Goal: Task Accomplishment & Management: Manage account settings

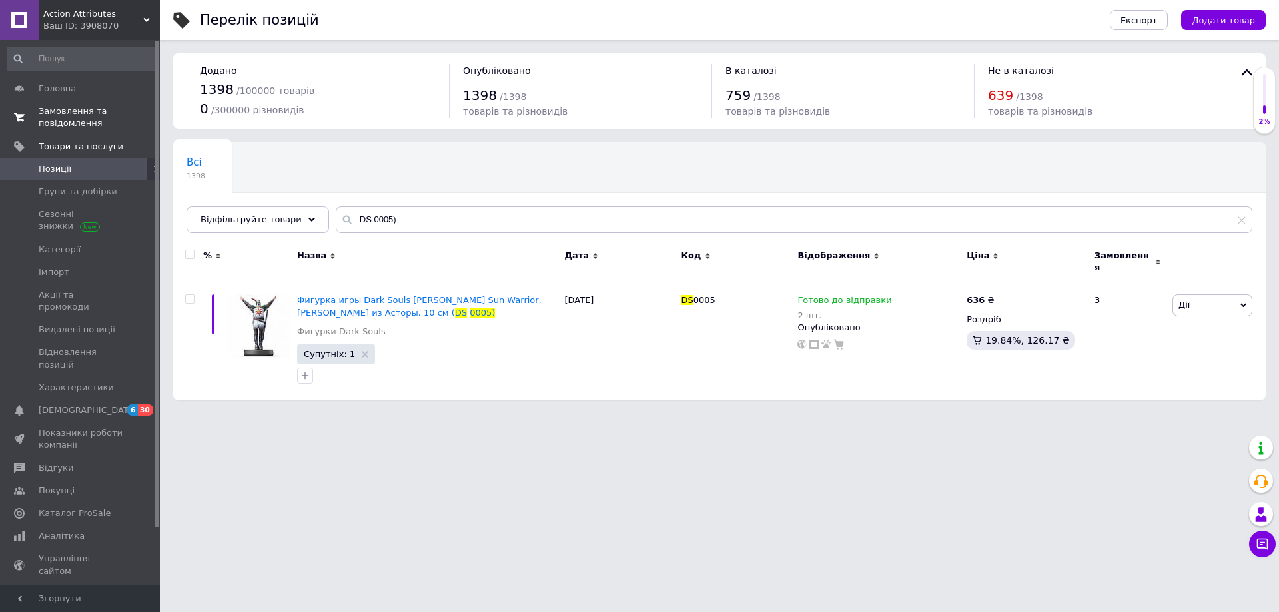
click at [73, 108] on span "Замовлення та повідомлення" at bounding box center [81, 117] width 85 height 24
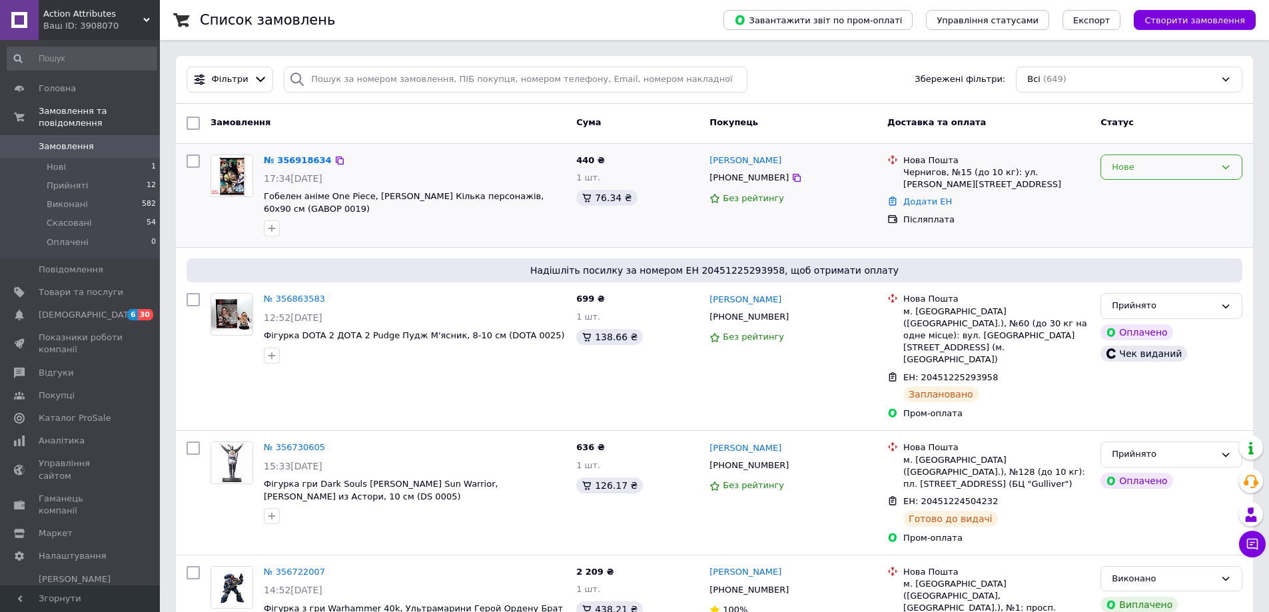
click at [1223, 167] on icon at bounding box center [1226, 167] width 11 height 11
click at [1141, 193] on li "Прийнято" at bounding box center [1171, 195] width 141 height 25
click at [292, 158] on link "№ 356918634" at bounding box center [294, 160] width 61 height 10
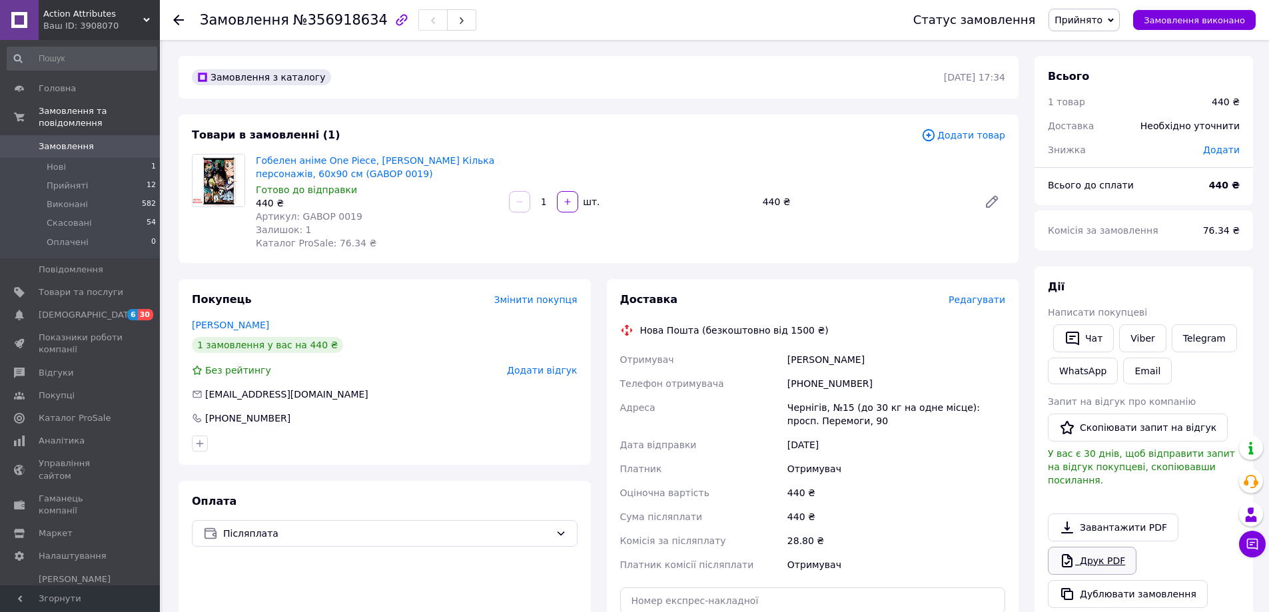
click at [1083, 548] on link "Друк PDF" at bounding box center [1092, 561] width 89 height 28
drag, startPoint x: 296, startPoint y: 215, endPoint x: 363, endPoint y: 217, distance: 67.3
click at [363, 217] on div "Артикул: GABOP 0019" at bounding box center [377, 216] width 243 height 13
copy span "GABOP 0019"
click at [320, 24] on span "№356918634" at bounding box center [340, 20] width 95 height 16
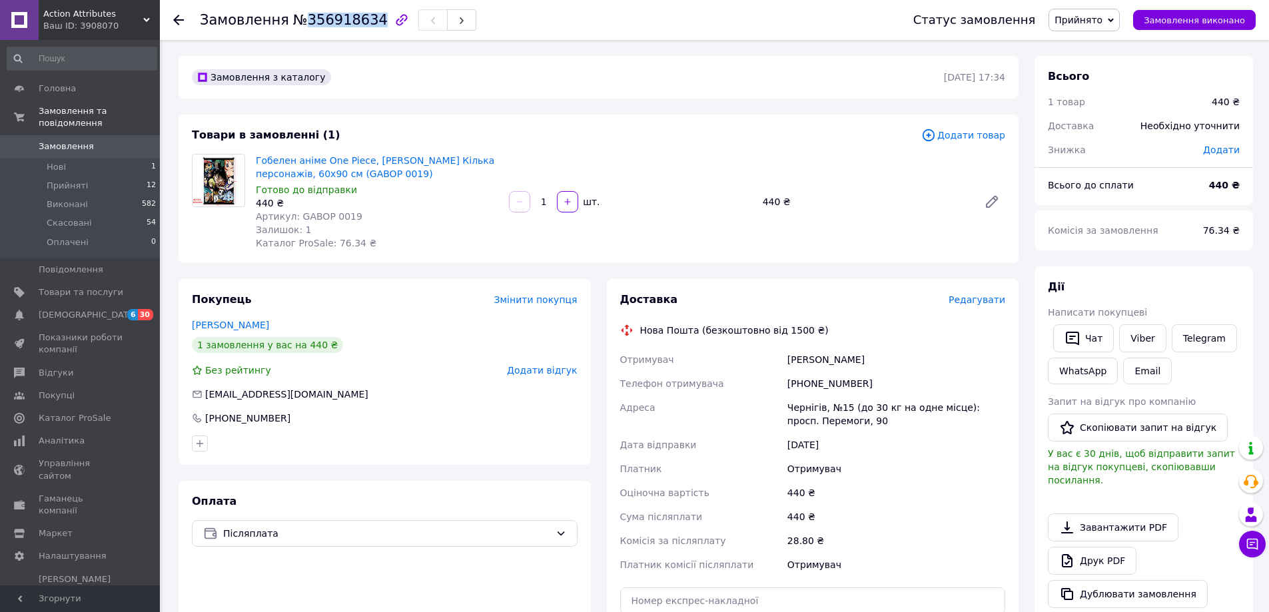
click at [320, 24] on span "№356918634" at bounding box center [340, 20] width 95 height 16
copy span "356918634"
click at [979, 299] on span "Редагувати" at bounding box center [977, 299] width 57 height 11
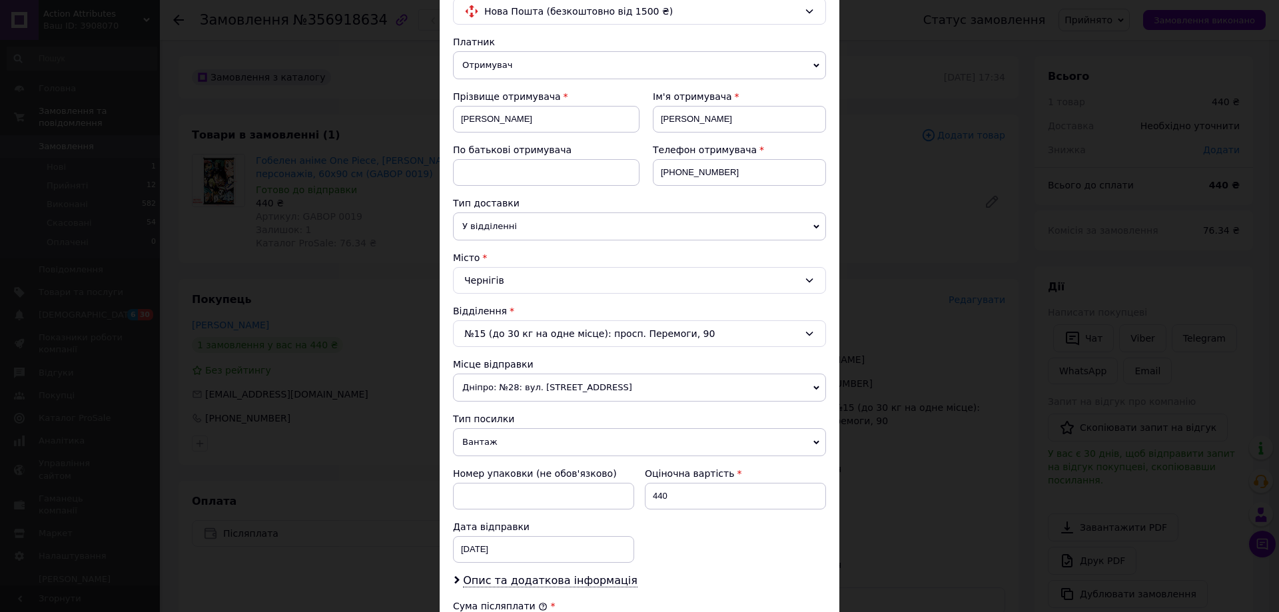
scroll to position [404, 0]
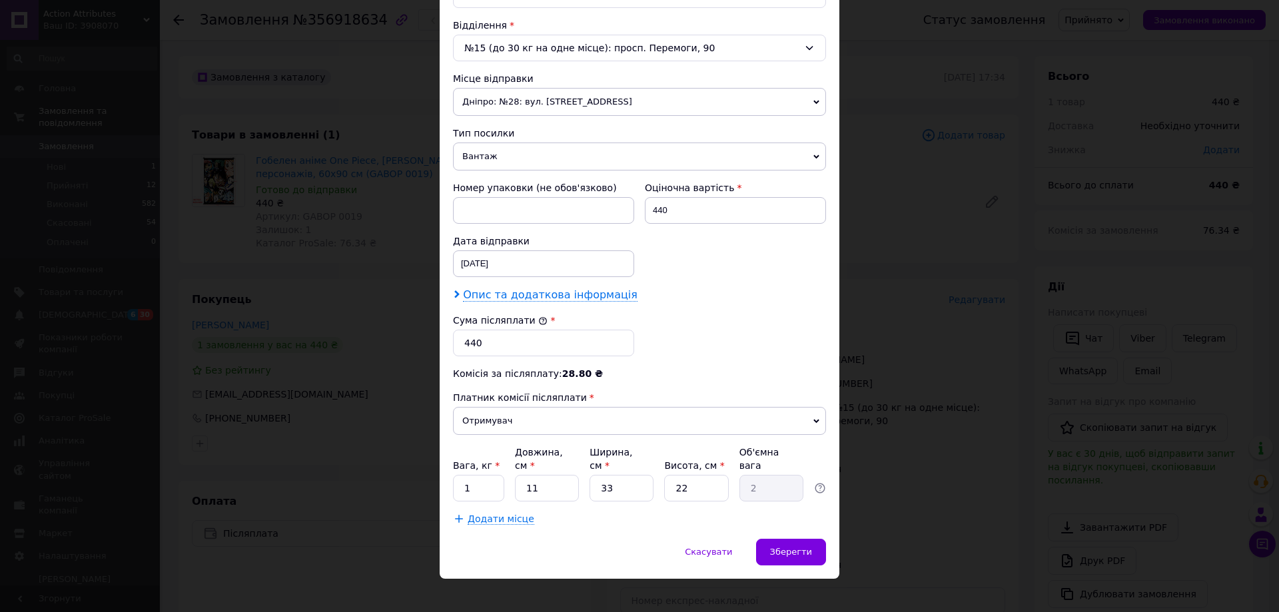
click at [516, 292] on span "Опис та додаткова інформація" at bounding box center [550, 294] width 175 height 13
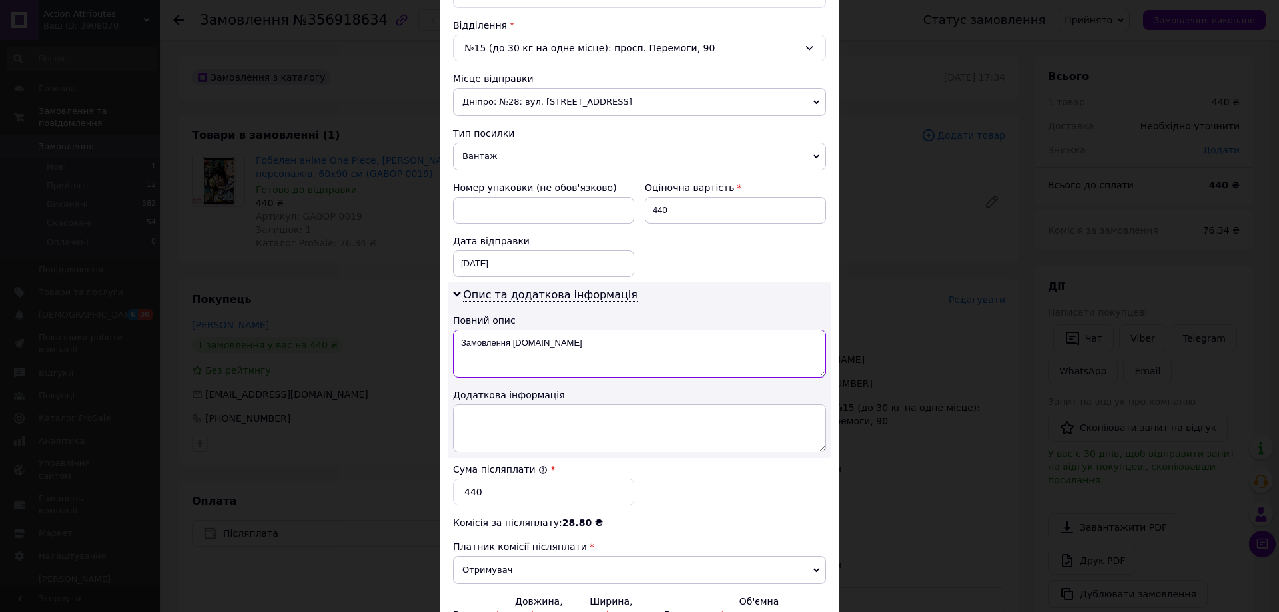
click at [561, 346] on textarea "Замовлення [DOMAIN_NAME]" at bounding box center [639, 354] width 373 height 48
paste textarea "356918634"
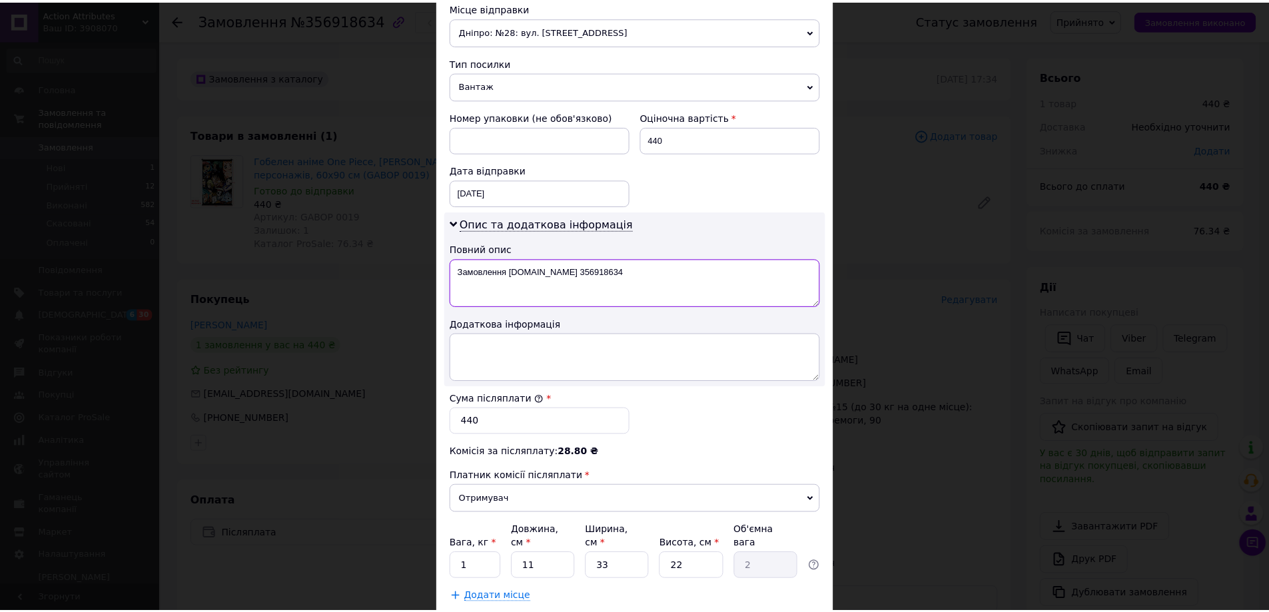
scroll to position [554, 0]
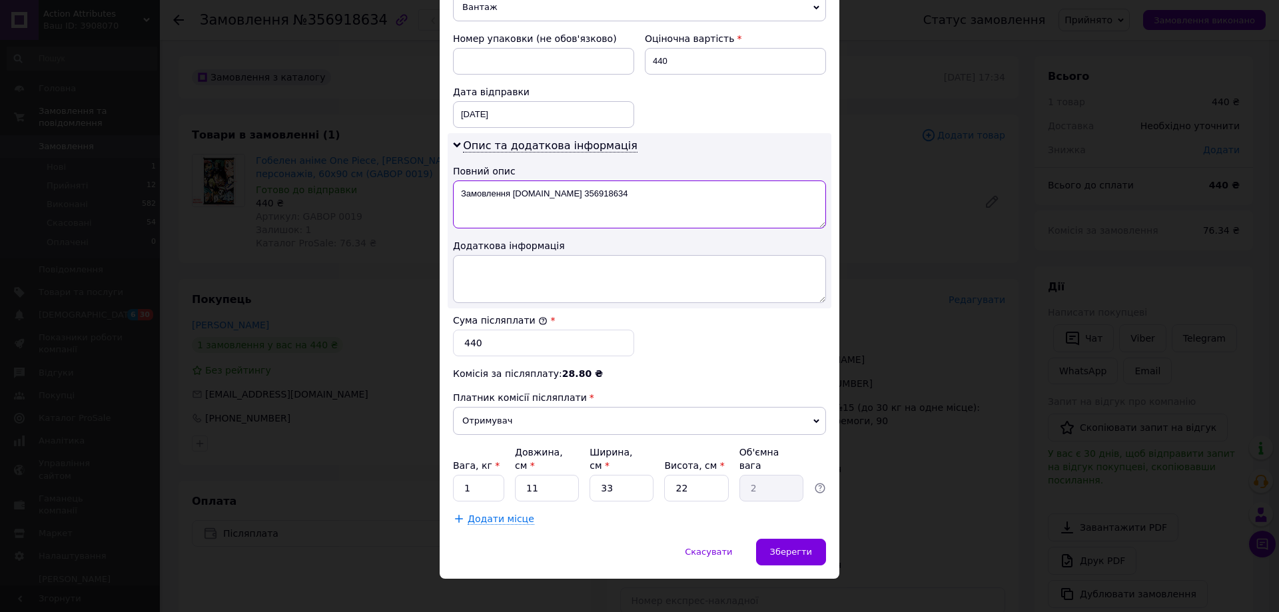
type textarea "Замовлення [DOMAIN_NAME] 356918634"
drag, startPoint x: 478, startPoint y: 479, endPoint x: 436, endPoint y: 481, distance: 42.0
click at [444, 481] on div "Спосіб доставки Нова Пошта (безкоштовно від 1500 ₴) Платник Отримувач Відправни…" at bounding box center [640, 36] width 400 height 1005
type input "0.5"
type input "1"
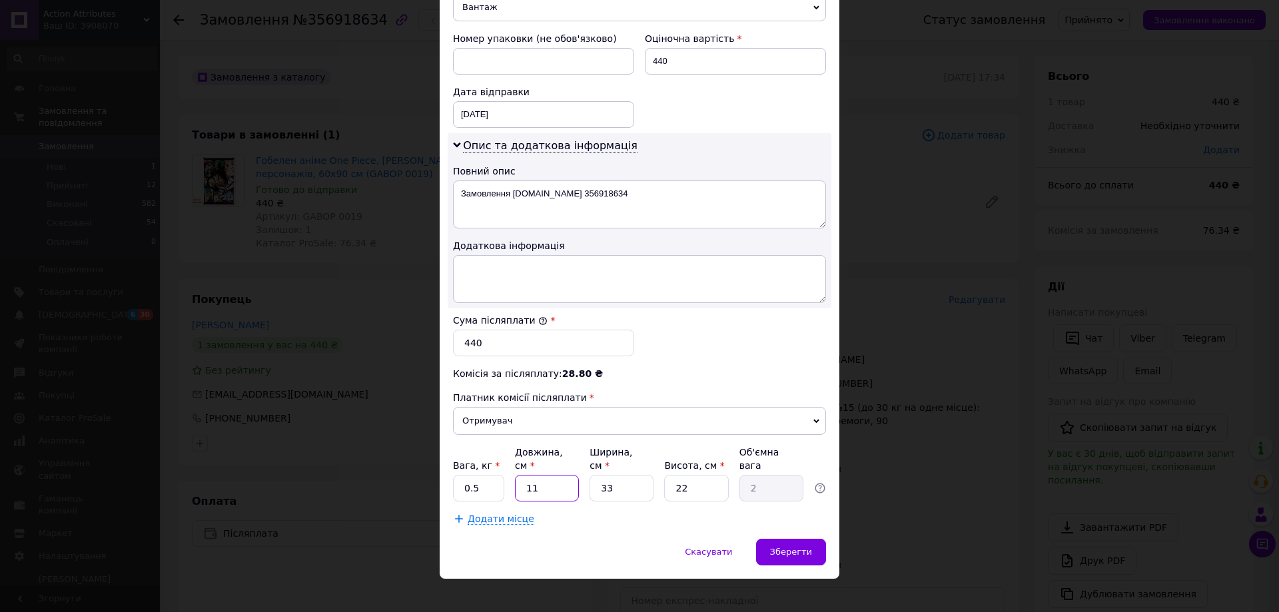
type input "0.18"
type input "12"
type input "2.18"
type input "12"
type input "4"
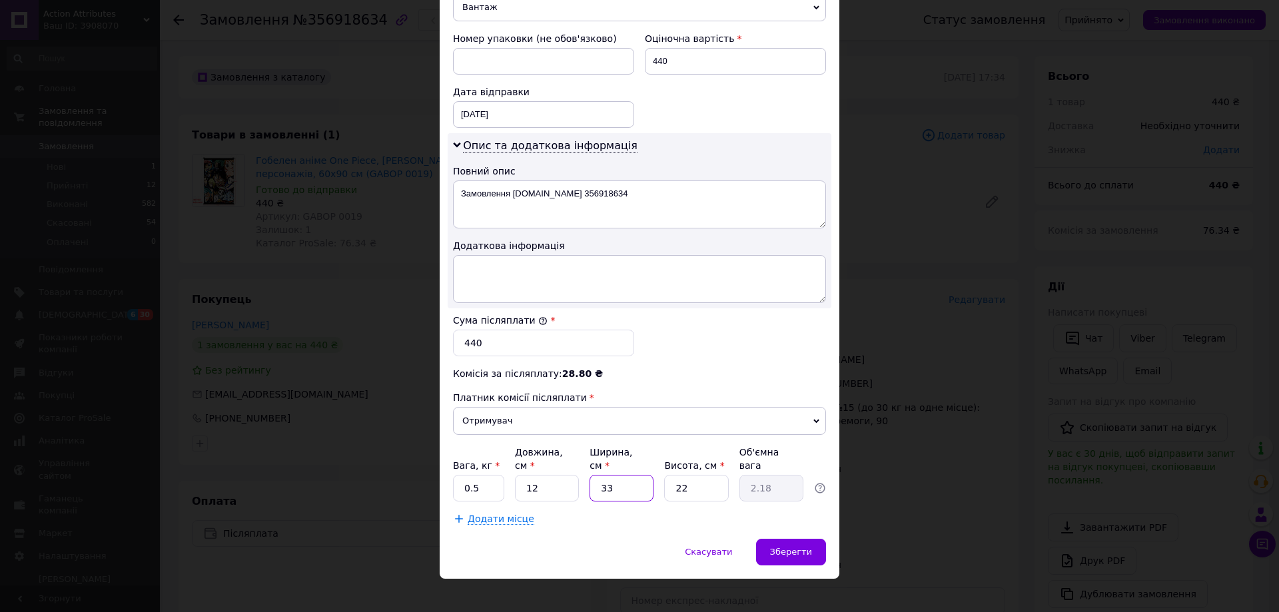
type input "0.26"
type input "4"
type input "6"
type input "0.1"
type input "65"
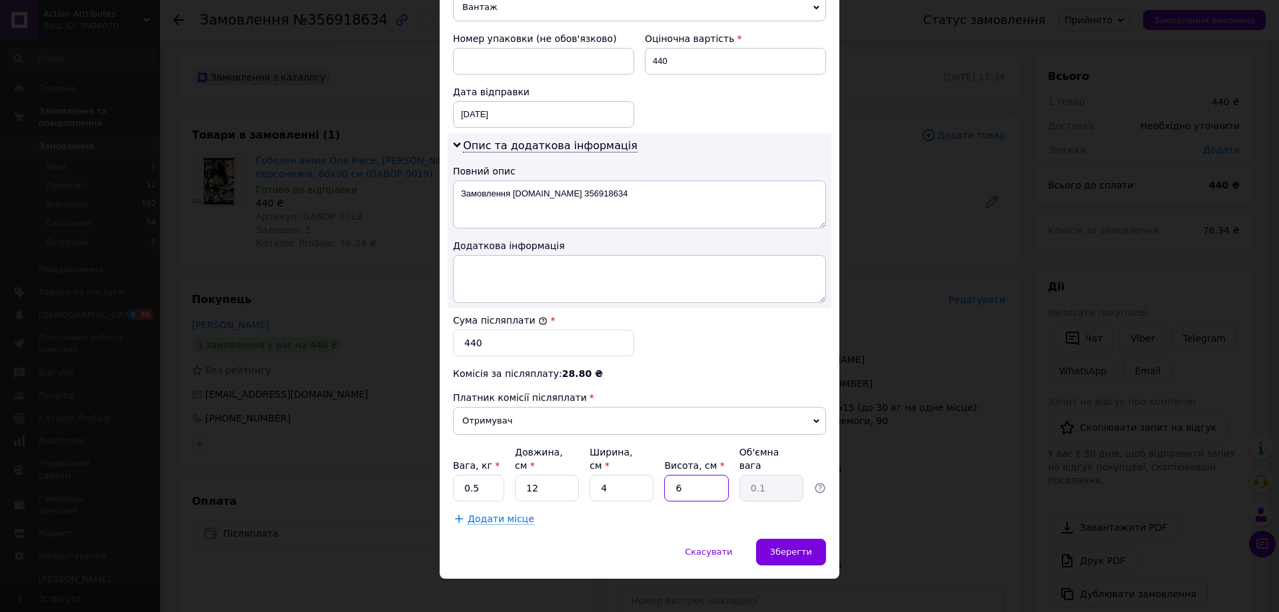
type input "0.78"
type input "65"
click at [795, 547] on span "Зберегти" at bounding box center [791, 552] width 42 height 10
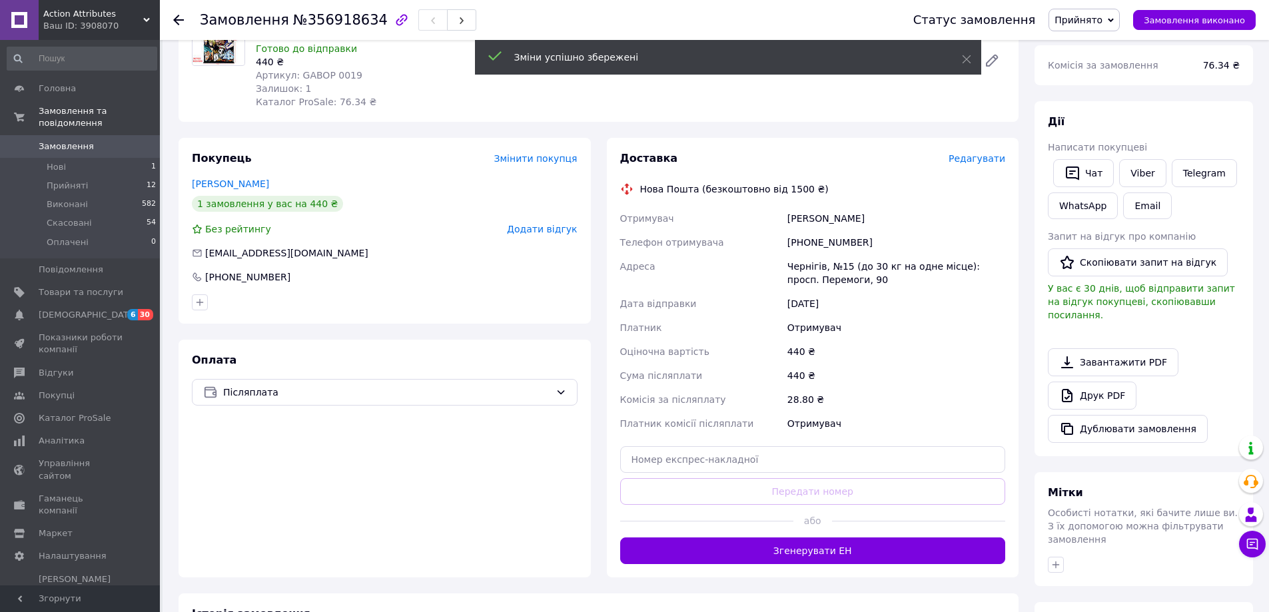
scroll to position [266, 0]
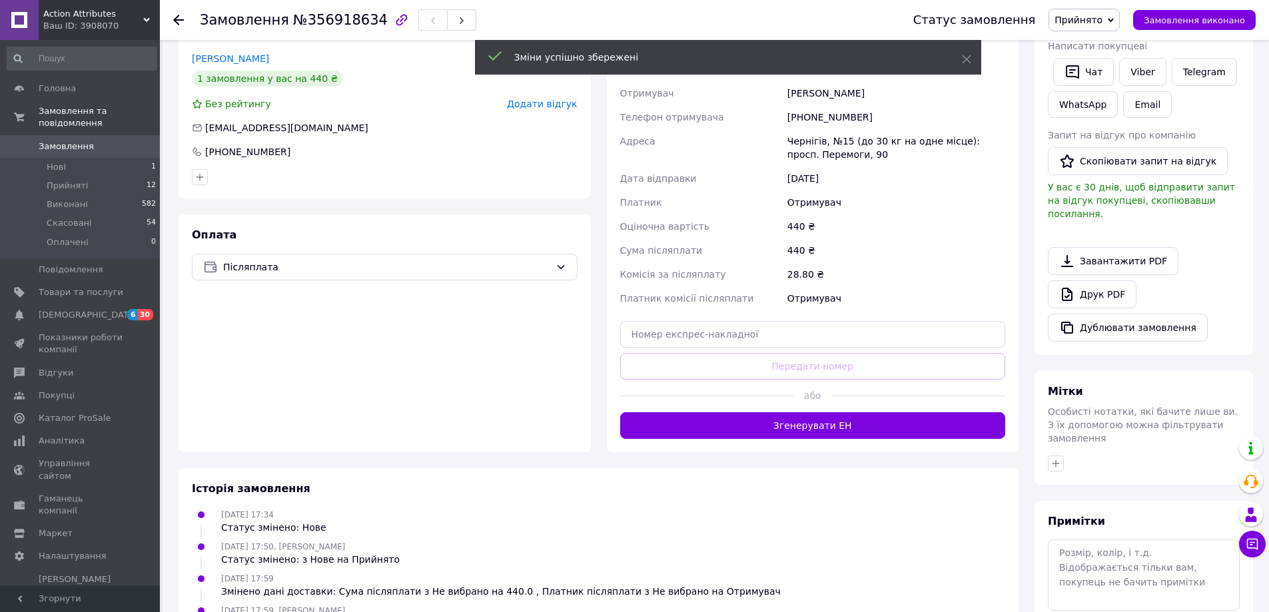
drag, startPoint x: 963, startPoint y: 59, endPoint x: 963, endPoint y: 74, distance: 14.7
click at [963, 59] on icon at bounding box center [966, 59] width 9 height 9
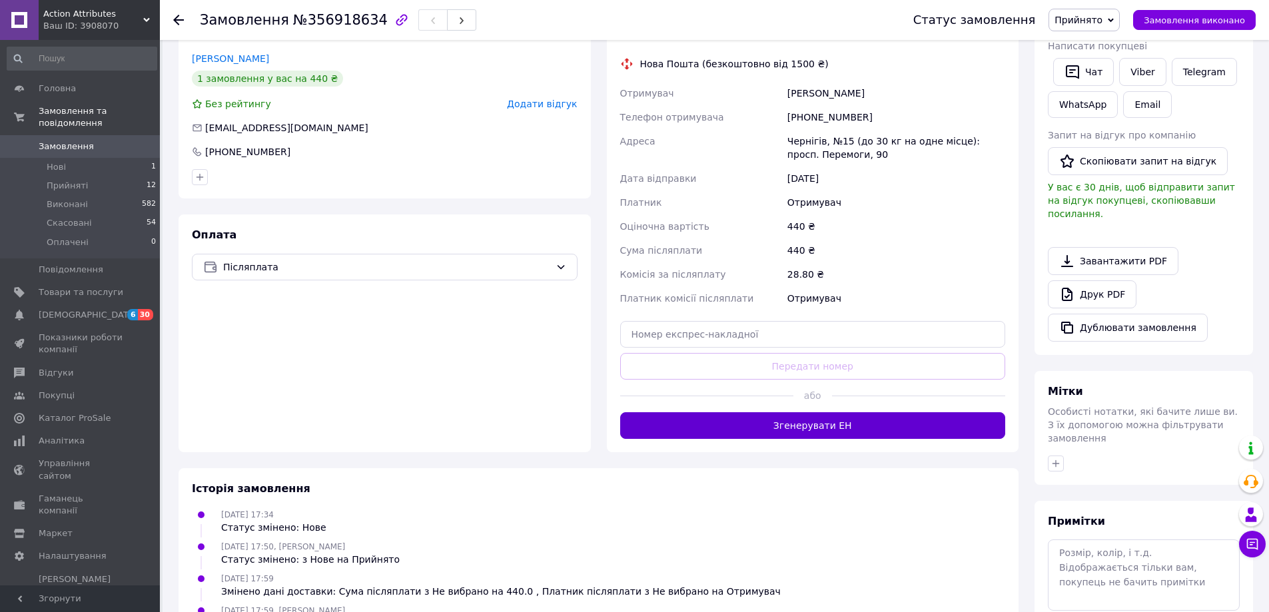
click at [842, 420] on button "Згенерувати ЕН" at bounding box center [813, 425] width 386 height 27
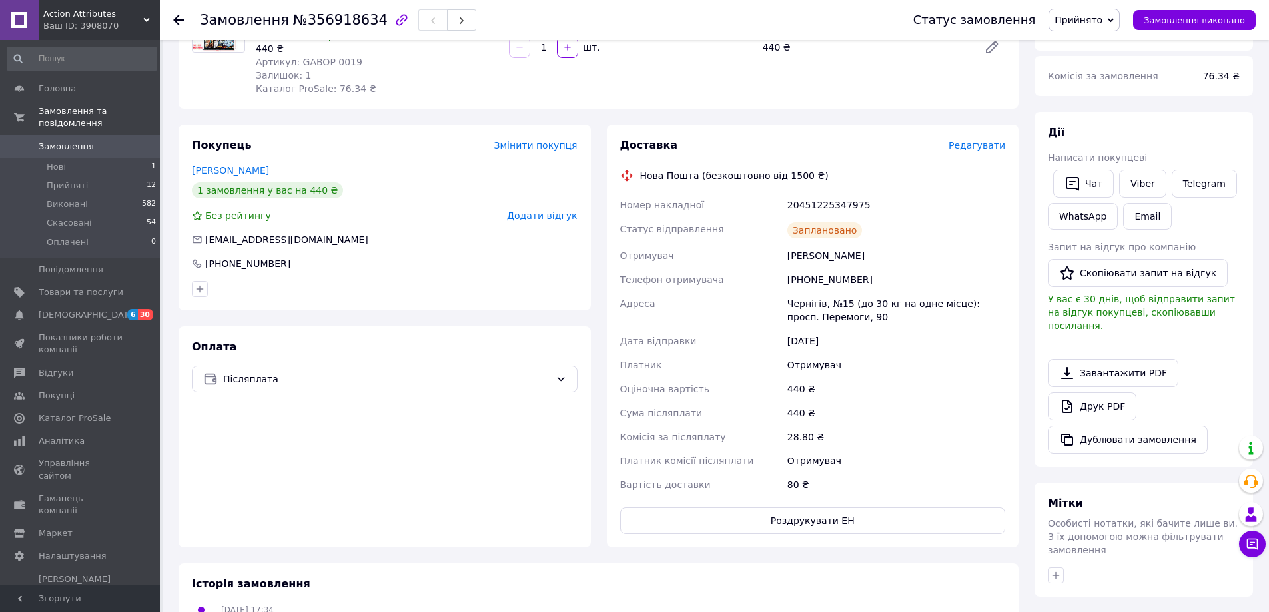
scroll to position [0, 0]
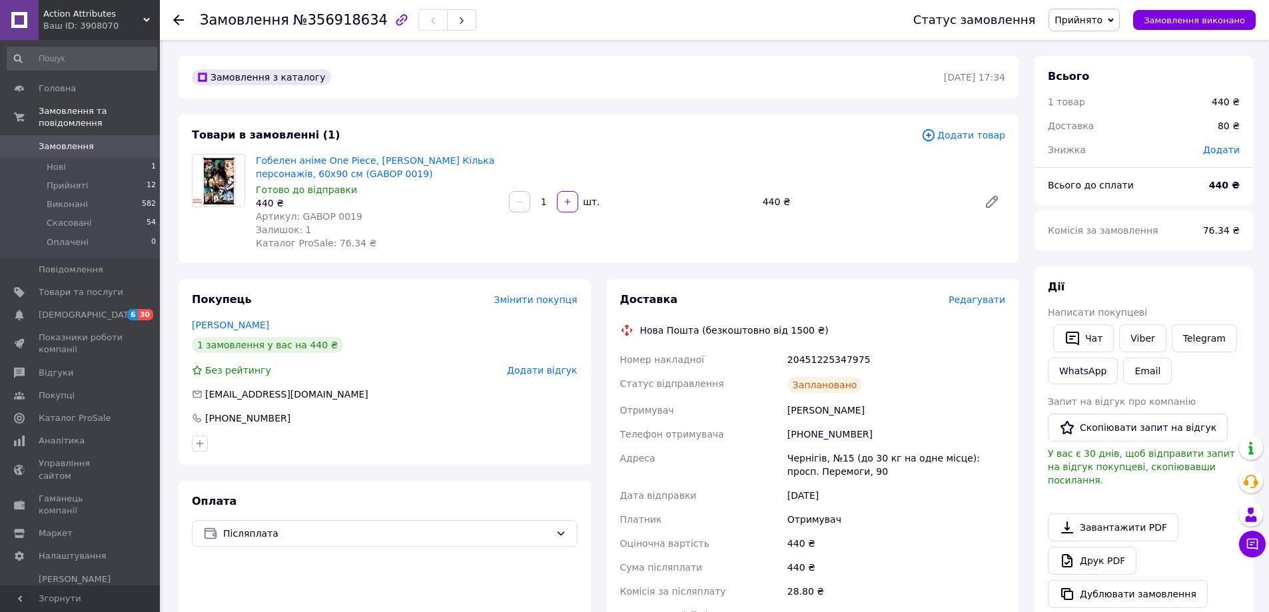
click at [174, 25] on icon at bounding box center [178, 20] width 11 height 11
